Goal: Task Accomplishment & Management: Use online tool/utility

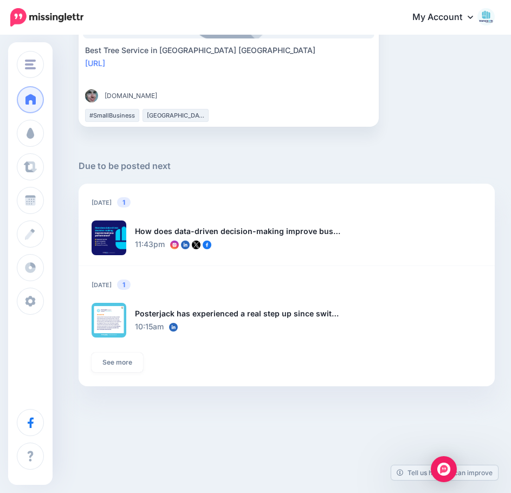
scroll to position [1039, 0]
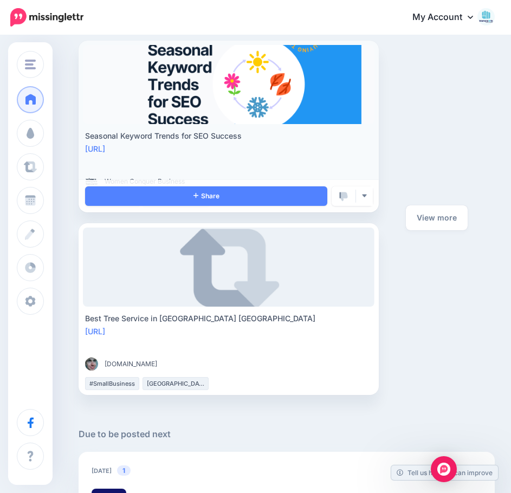
scroll to position [768, 0]
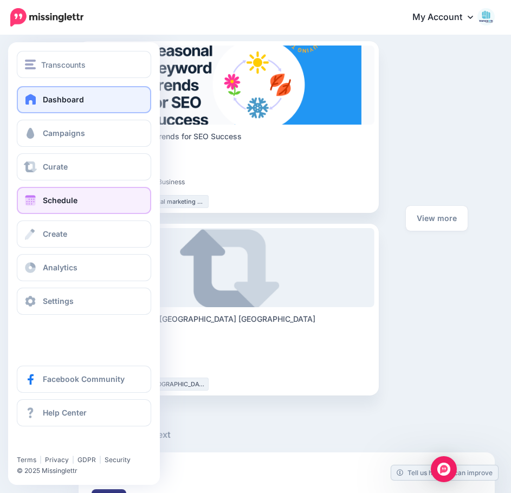
click at [24, 198] on span at bounding box center [30, 200] width 14 height 11
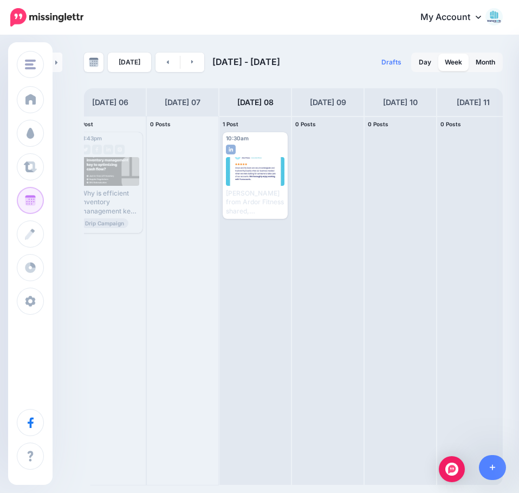
scroll to position [0, 89]
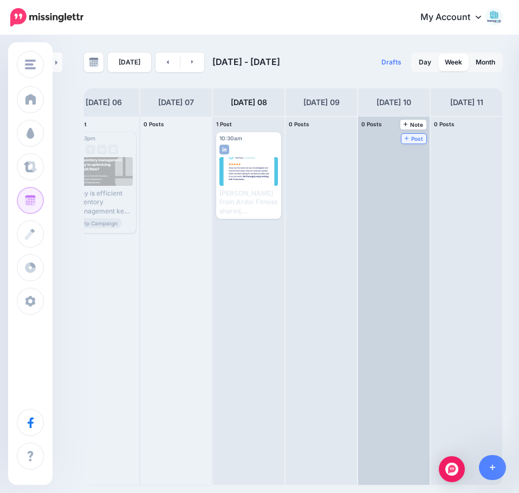
click at [413, 138] on span "Post" at bounding box center [414, 138] width 19 height 5
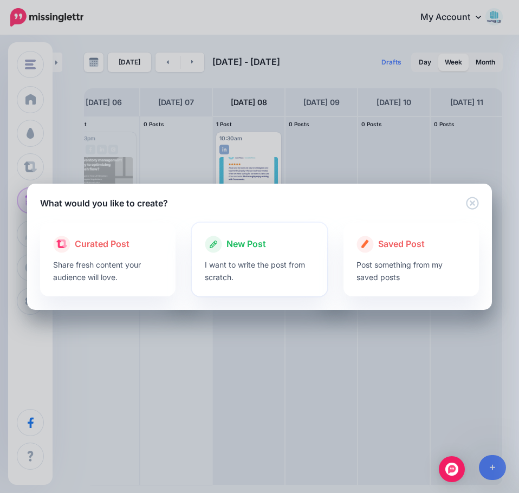
click at [276, 273] on p "I want to write the post from scratch." at bounding box center [260, 271] width 110 height 25
